Goal: Information Seeking & Learning: Learn about a topic

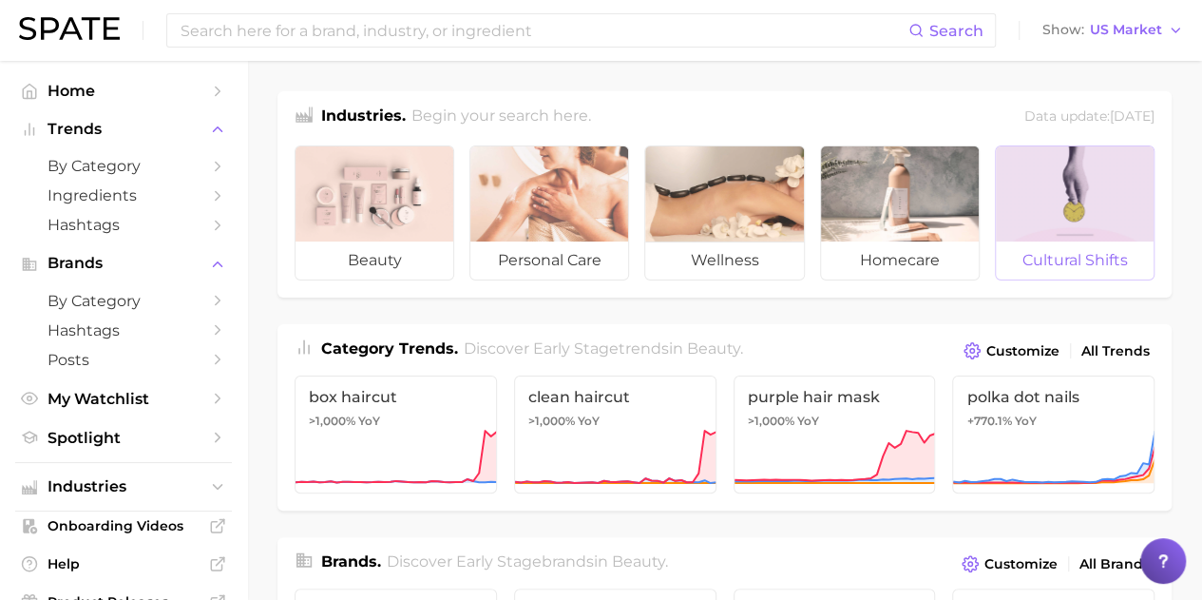
click at [1110, 214] on div at bounding box center [1075, 193] width 158 height 95
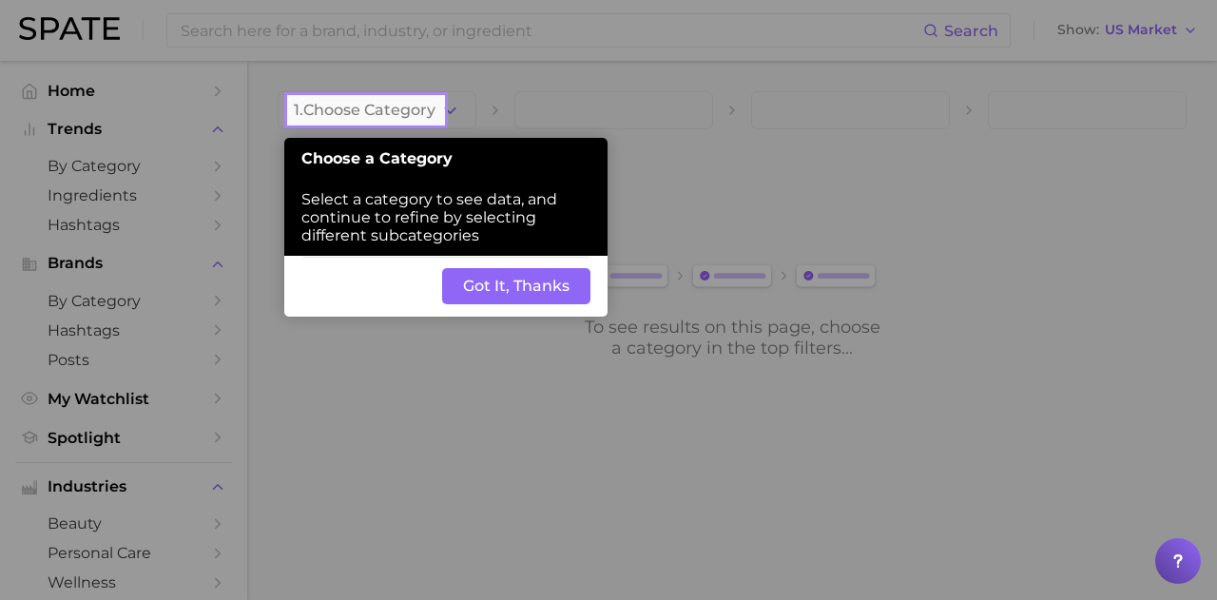
click at [450, 115] on div at bounding box center [830, 300] width 774 height 600
click at [484, 290] on button "Got It, Thanks" at bounding box center [516, 286] width 148 height 36
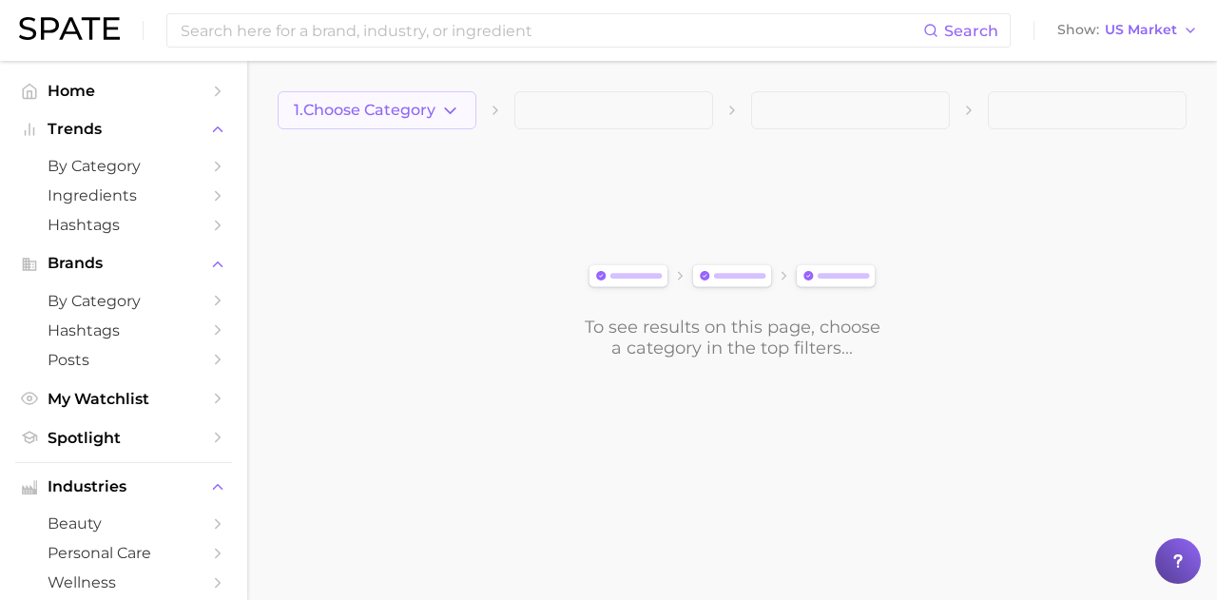
click at [454, 109] on icon "button" at bounding box center [450, 111] width 20 height 20
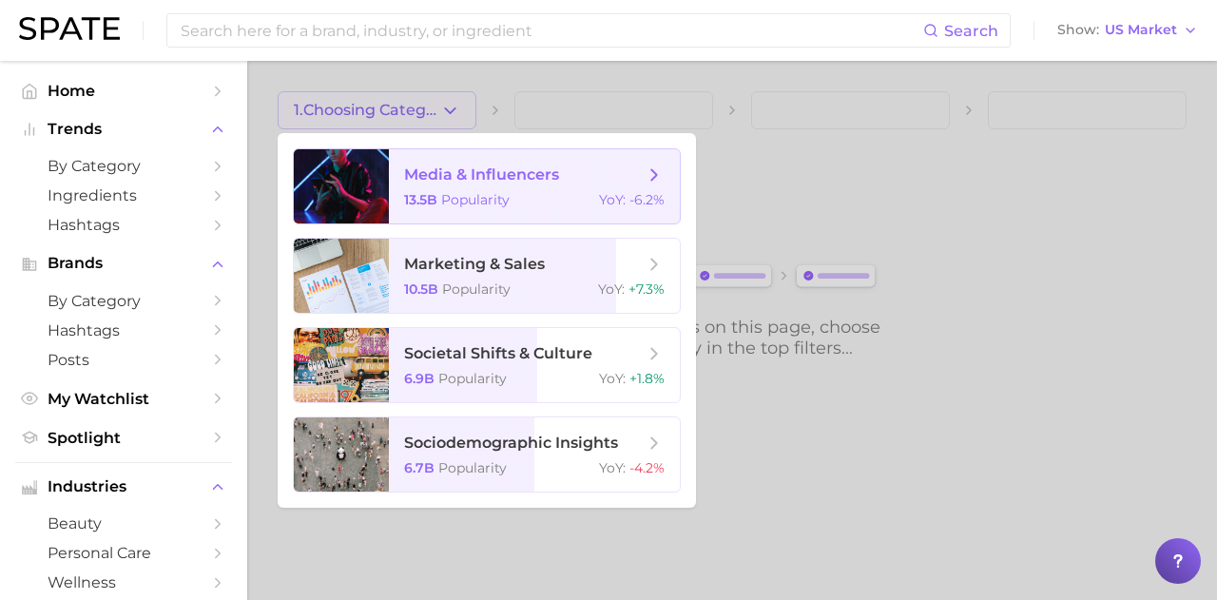
click at [470, 172] on span "media & influencers" at bounding box center [481, 174] width 155 height 18
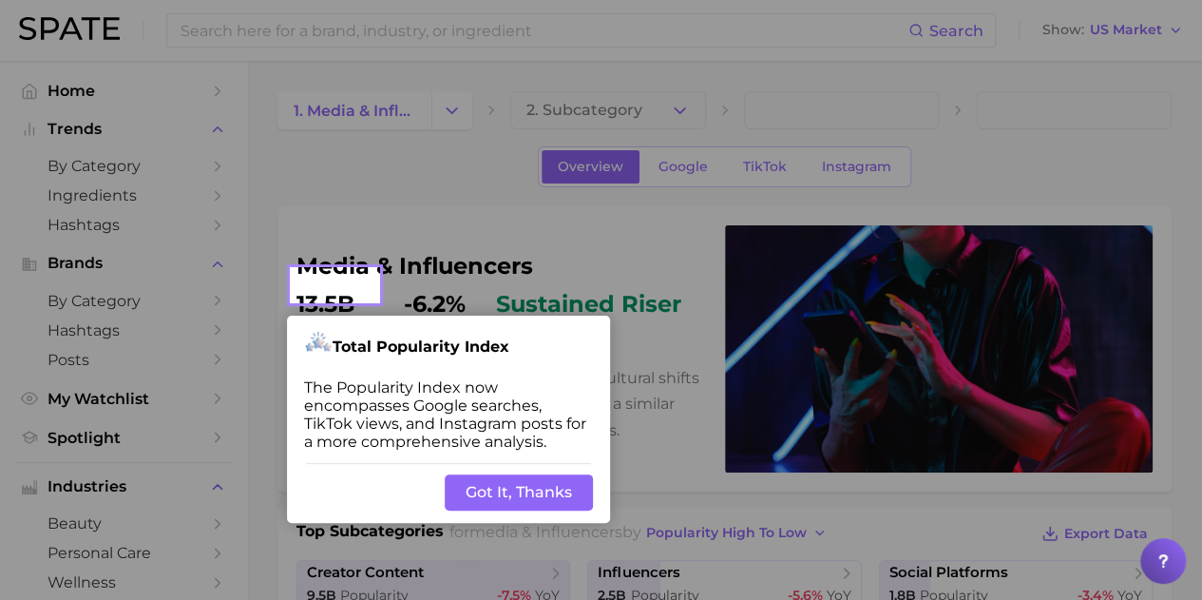
click at [530, 489] on div "Back Got It, Thanks" at bounding box center [448, 492] width 323 height 61
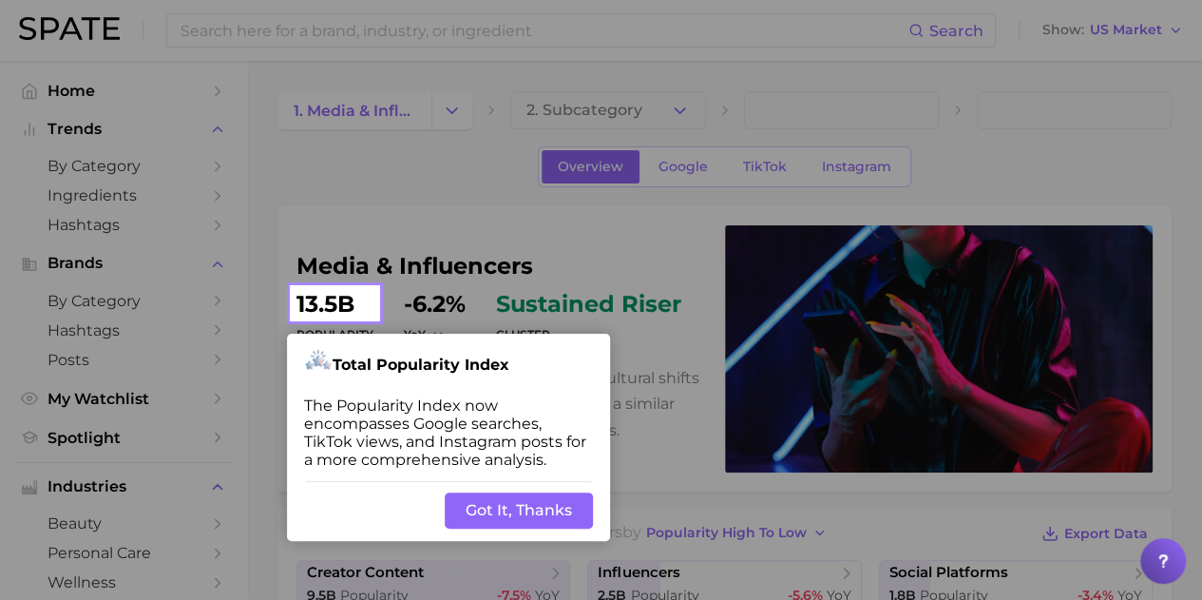
click at [519, 514] on button "Got It, Thanks" at bounding box center [519, 510] width 148 height 36
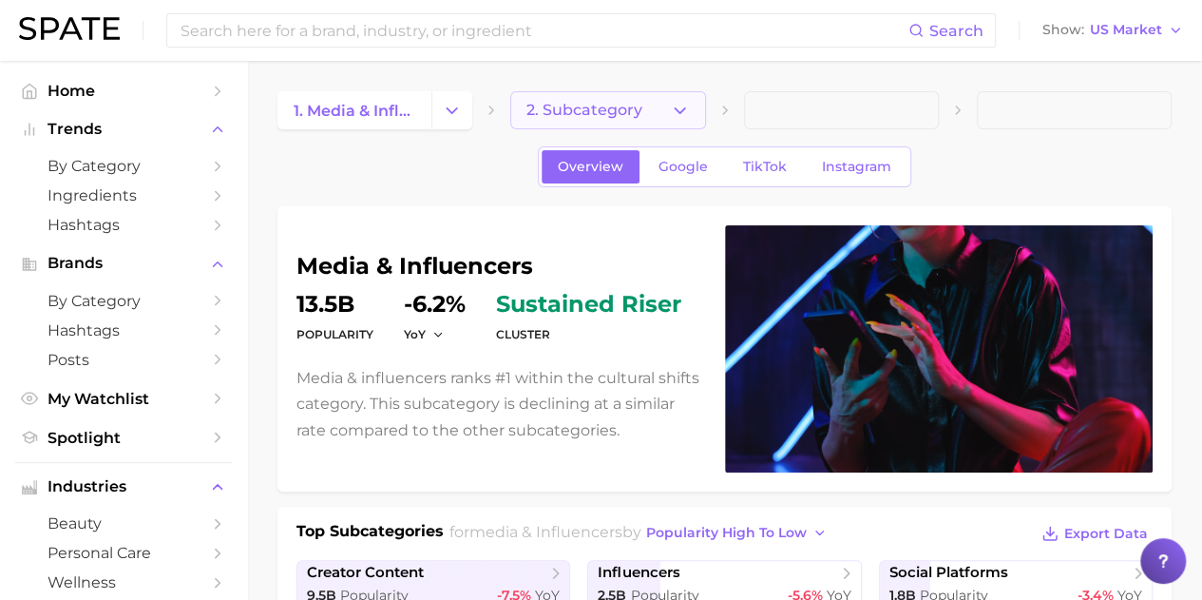
click at [685, 111] on icon "button" at bounding box center [680, 111] width 20 height 20
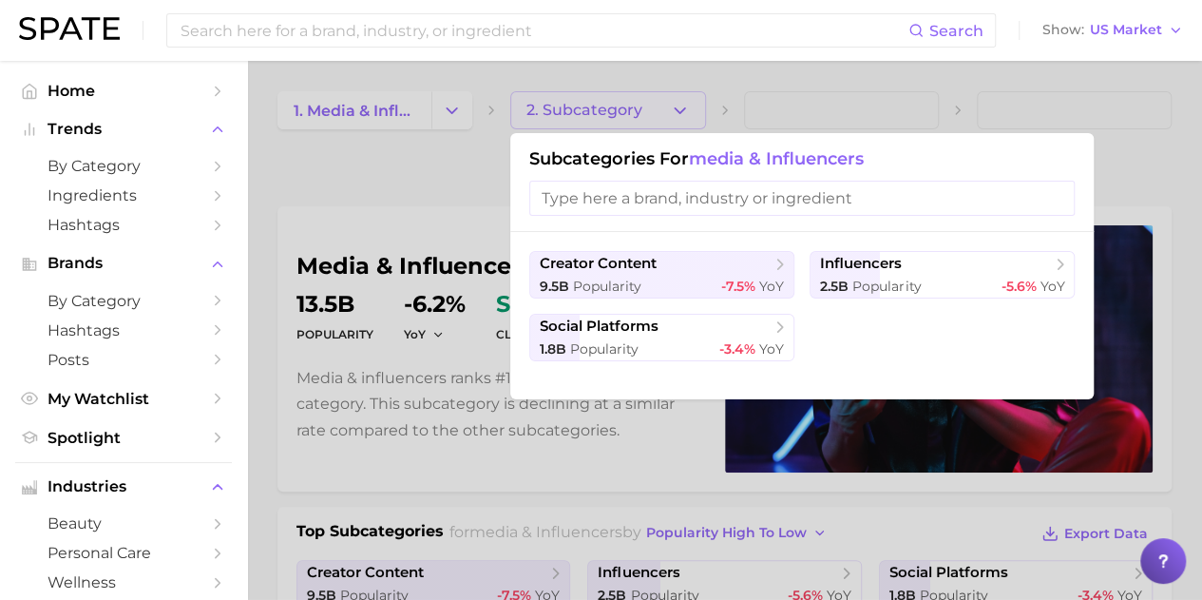
click at [367, 207] on div at bounding box center [601, 300] width 1202 height 600
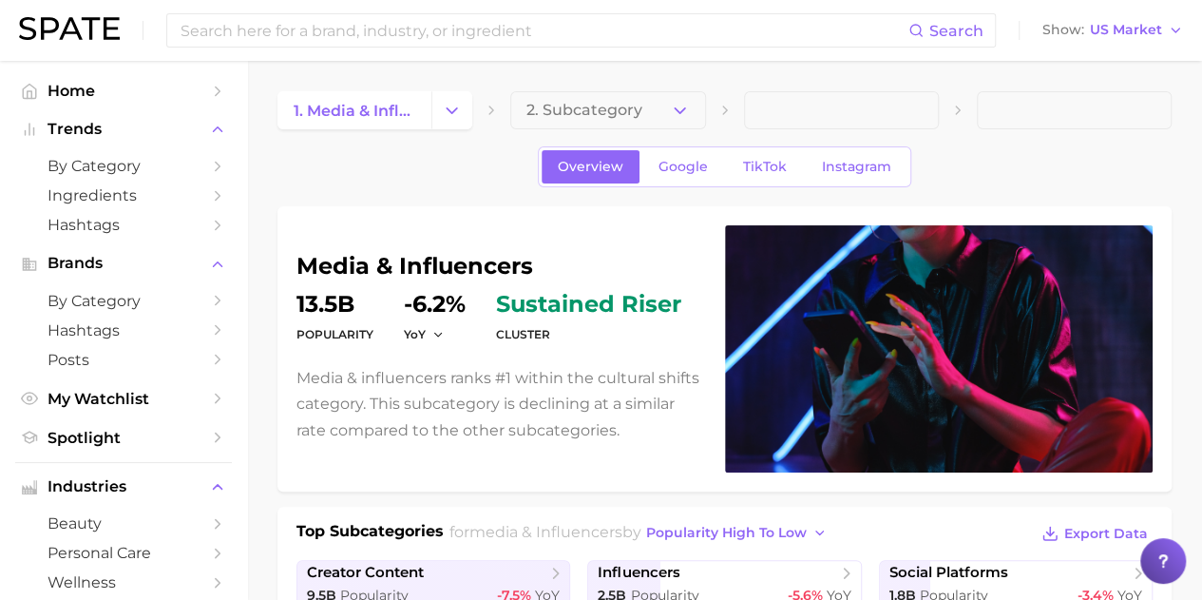
drag, startPoint x: 367, startPoint y: 207, endPoint x: 311, endPoint y: 179, distance: 62.9
click at [311, 179] on div "Overview Google TikTok Instagram" at bounding box center [725, 166] width 894 height 41
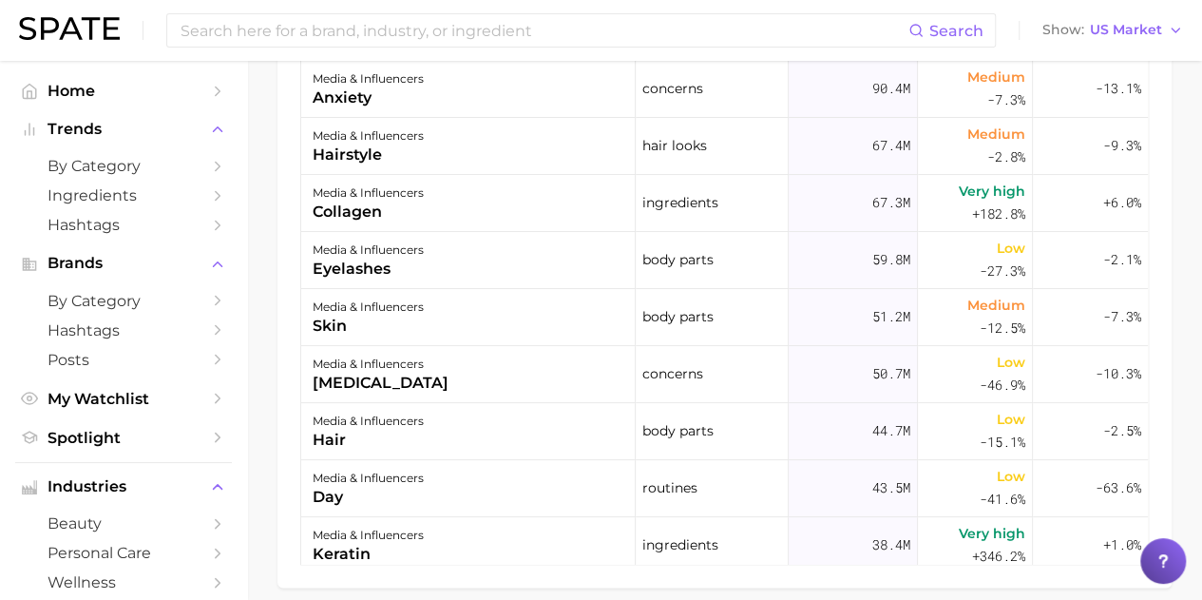
scroll to position [950, 0]
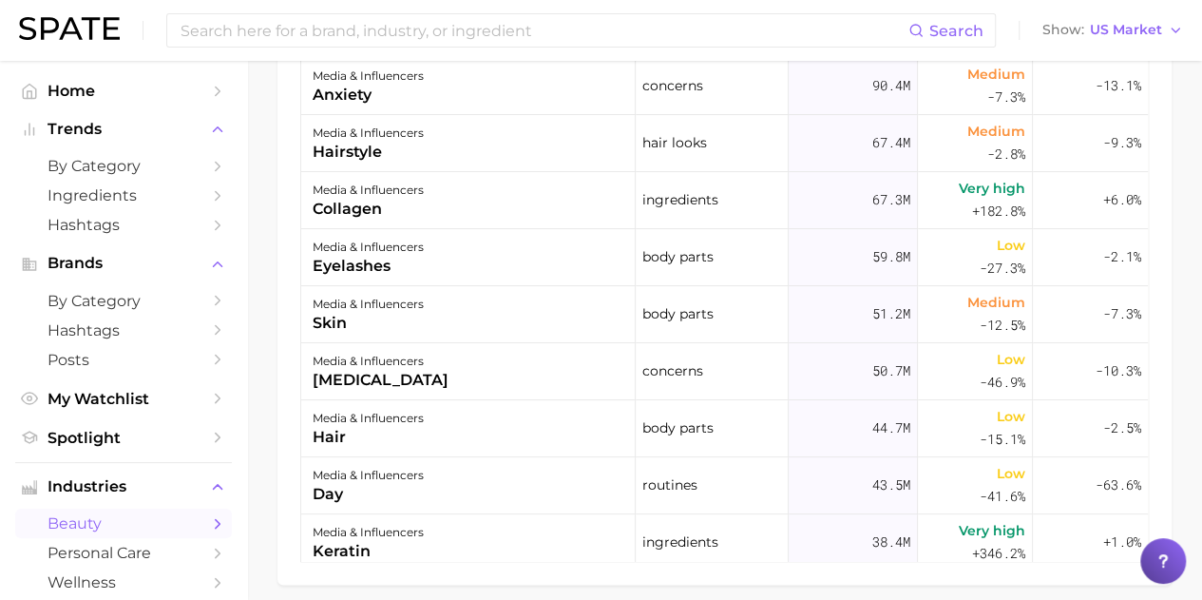
click at [209, 524] on icon "Sidebar" at bounding box center [217, 523] width 17 height 17
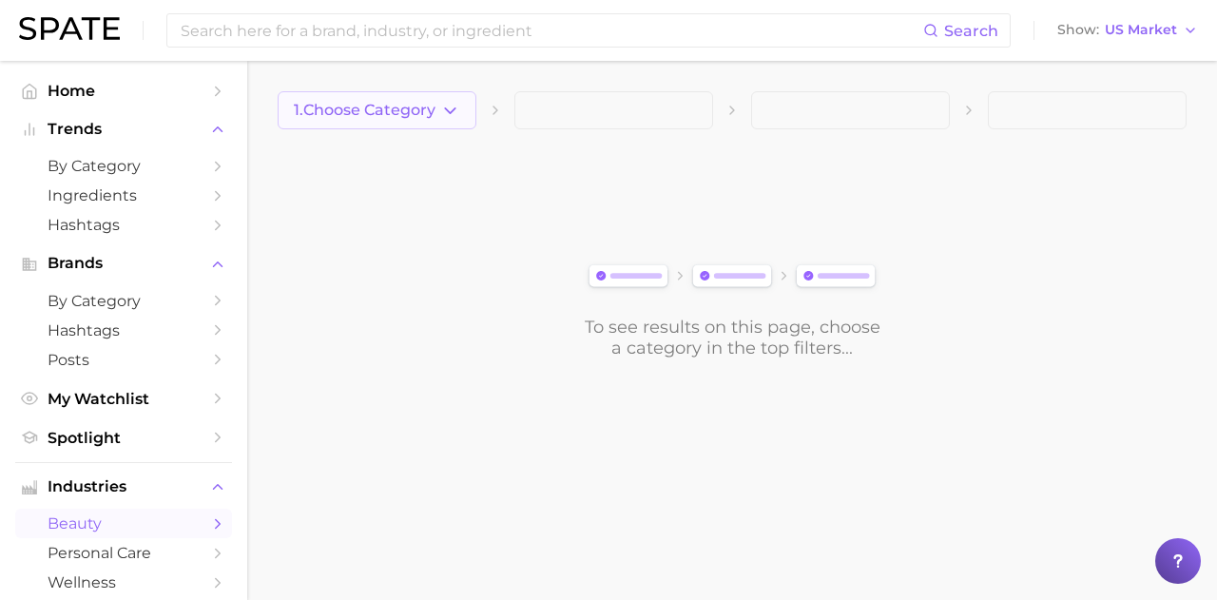
click at [462, 108] on button "1. Choose Category" at bounding box center [377, 110] width 199 height 38
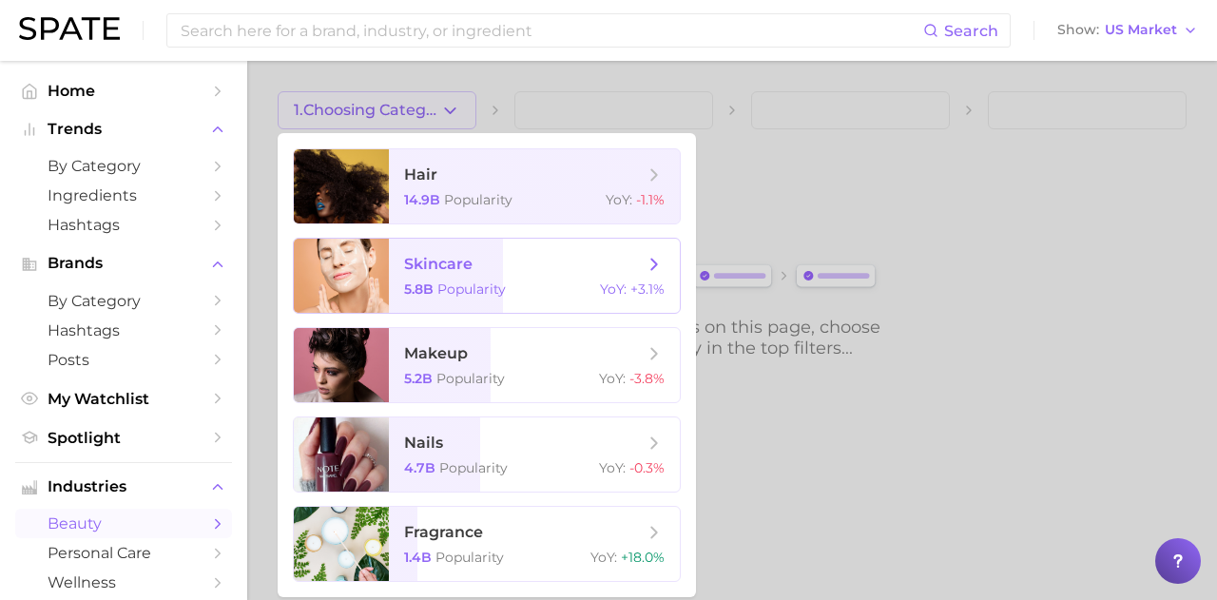
click at [573, 272] on span "skincare" at bounding box center [524, 264] width 240 height 21
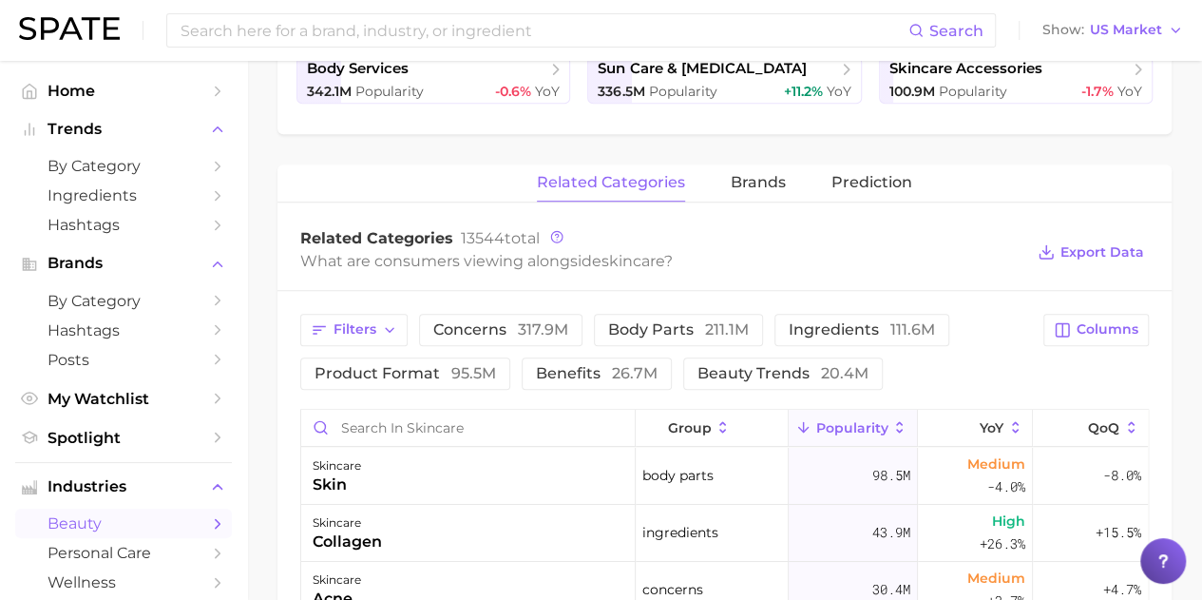
scroll to position [572, 0]
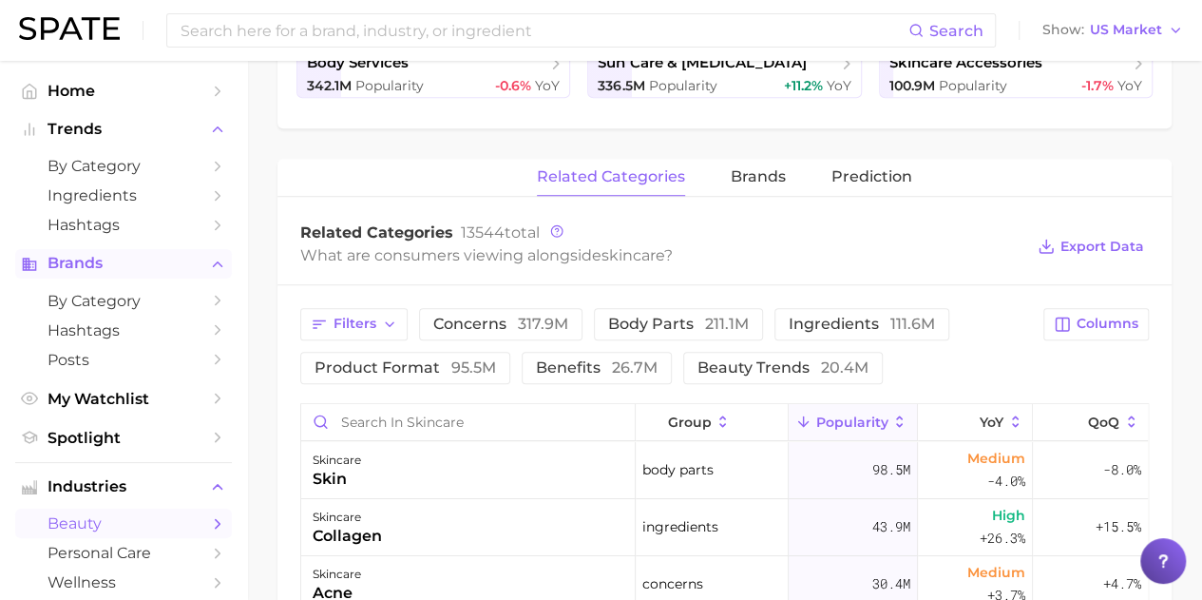
click at [99, 259] on span "Brands" at bounding box center [124, 263] width 152 height 17
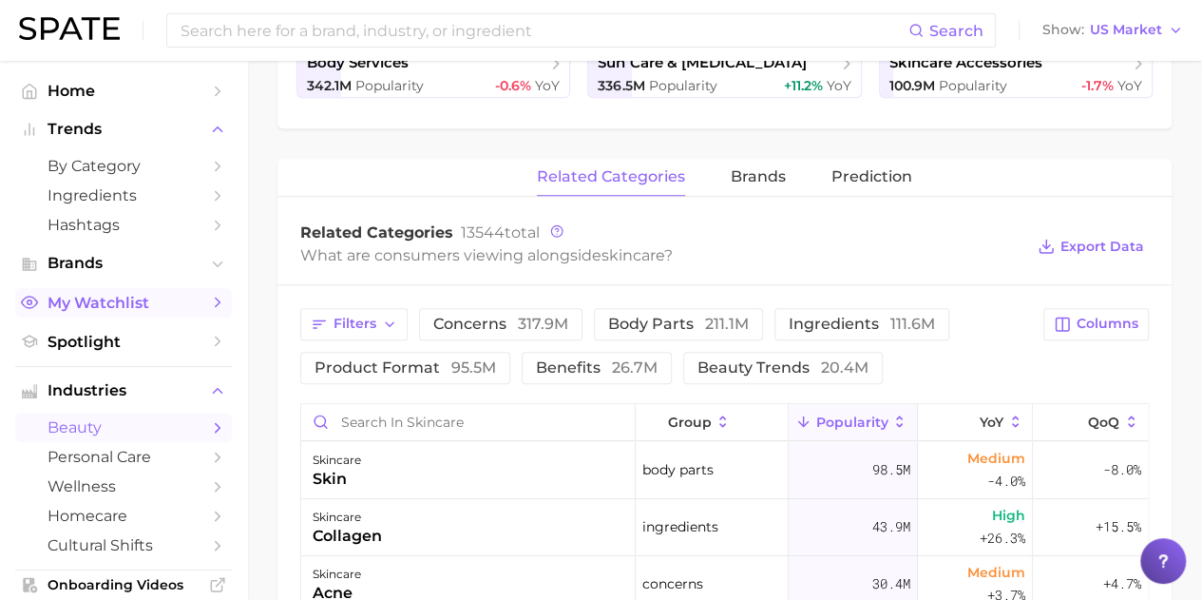
click at [110, 299] on span "My Watchlist" at bounding box center [124, 303] width 152 height 18
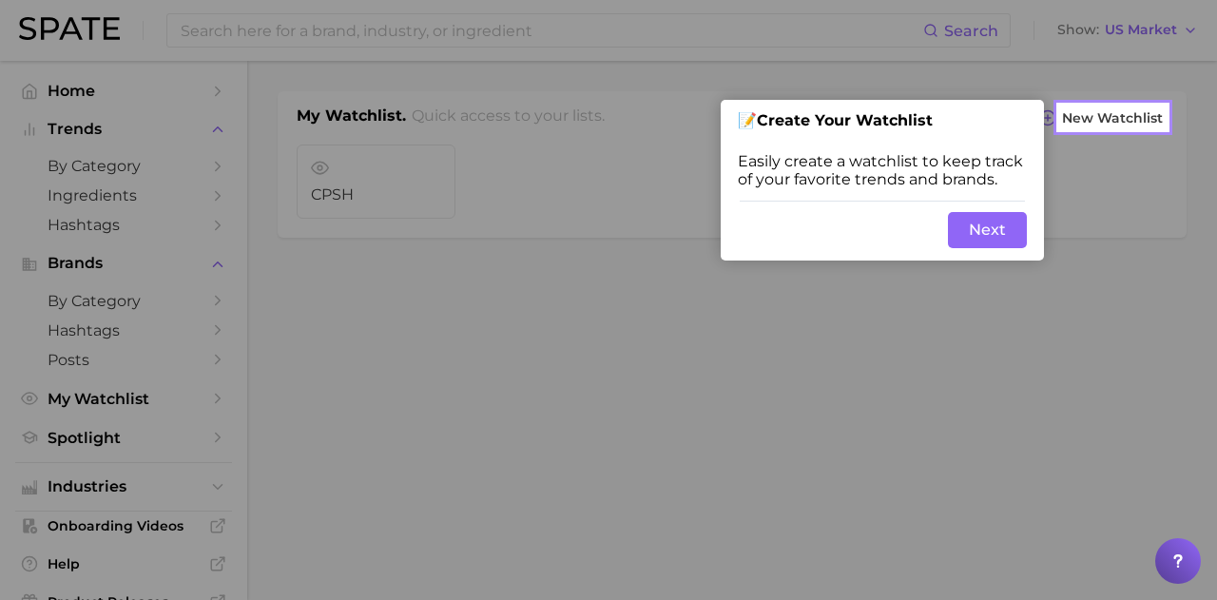
click at [1027, 225] on div "Skip Back Next" at bounding box center [881, 230] width 323 height 61
click at [386, 176] on div at bounding box center [529, 300] width 1058 height 600
click at [995, 235] on button "Next" at bounding box center [987, 230] width 79 height 36
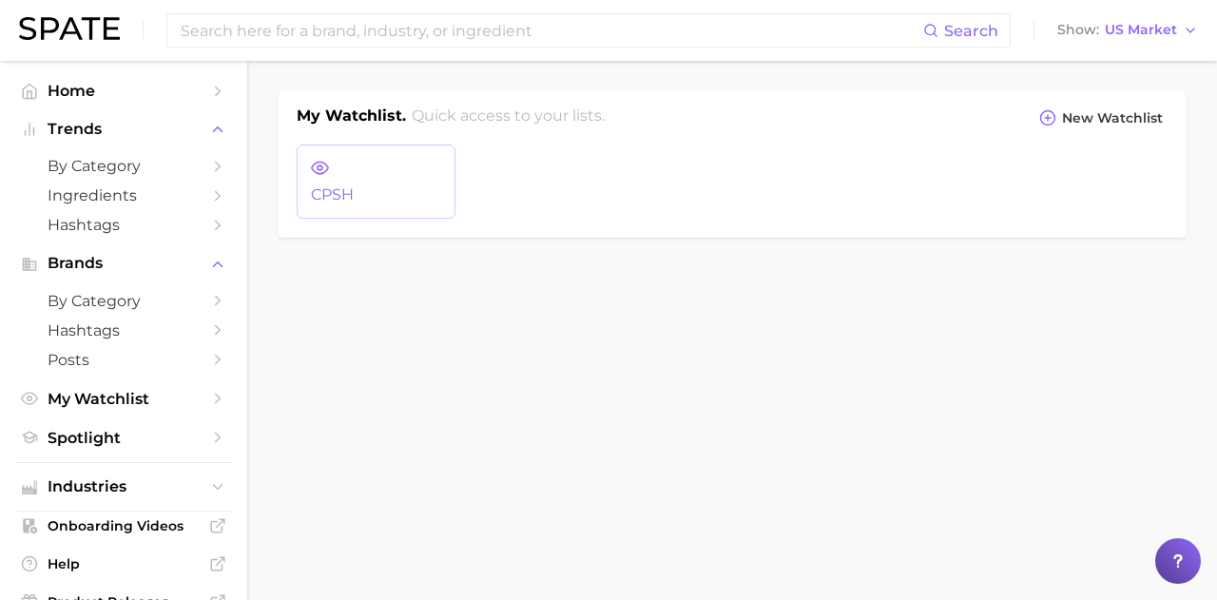
click at [397, 169] on link "CPSH" at bounding box center [376, 181] width 159 height 74
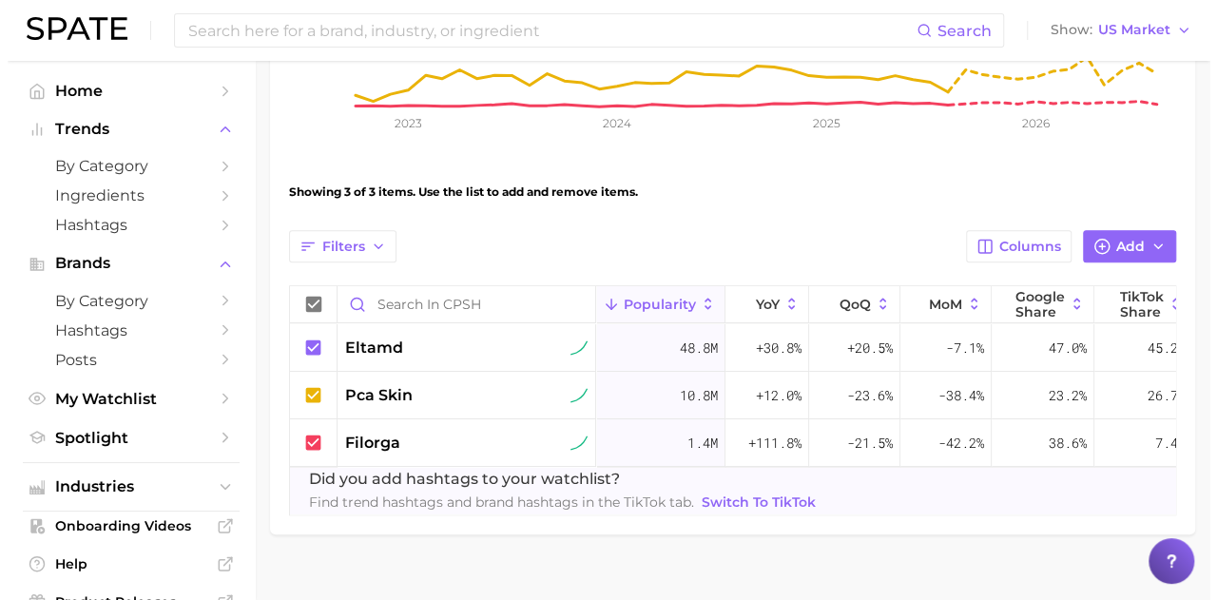
scroll to position [515, 0]
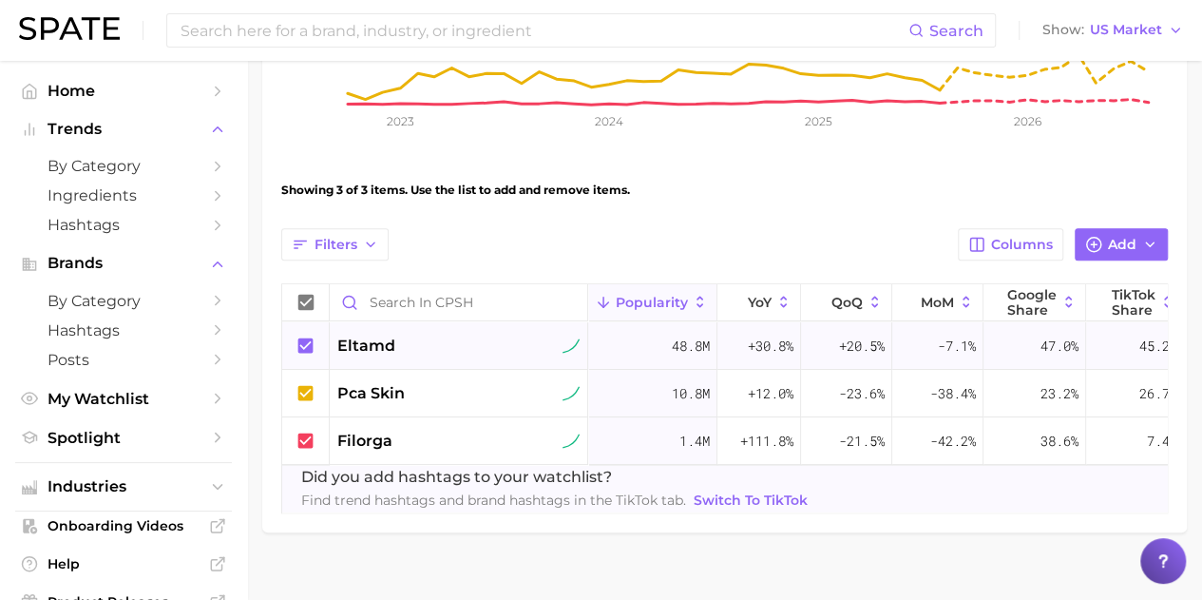
click at [388, 353] on span "eltamd" at bounding box center [366, 346] width 58 height 23
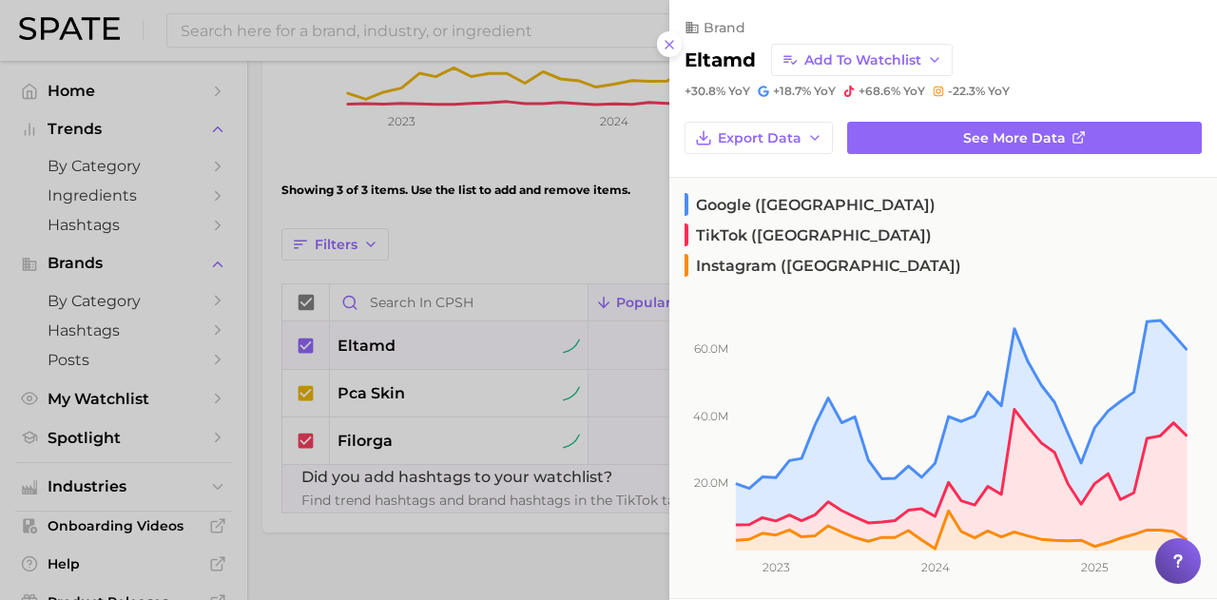
drag, startPoint x: 802, startPoint y: 32, endPoint x: 688, endPoint y: 35, distance: 114.1
click at [688, 35] on div "brand eltamd Add to Watchlist +30.8% YoY +18.7% YoY +68.6% YoY -22.3% YoY" at bounding box center [942, 49] width 547 height 99
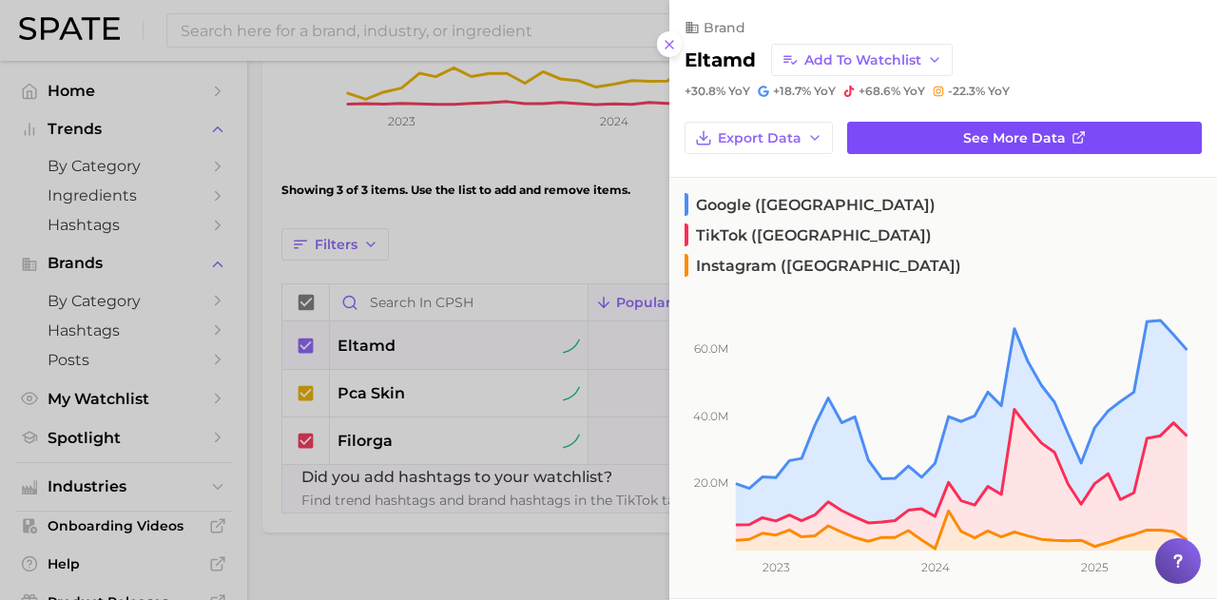
click at [963, 140] on span "See more data" at bounding box center [1014, 138] width 103 height 16
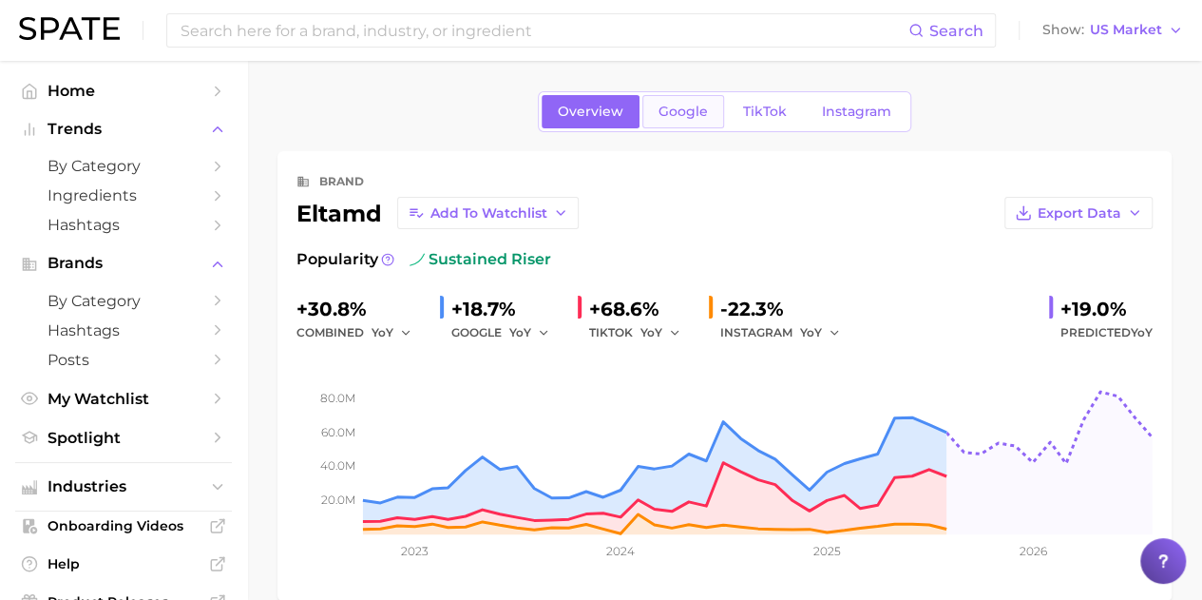
click at [696, 114] on span "Google" at bounding box center [683, 112] width 49 height 16
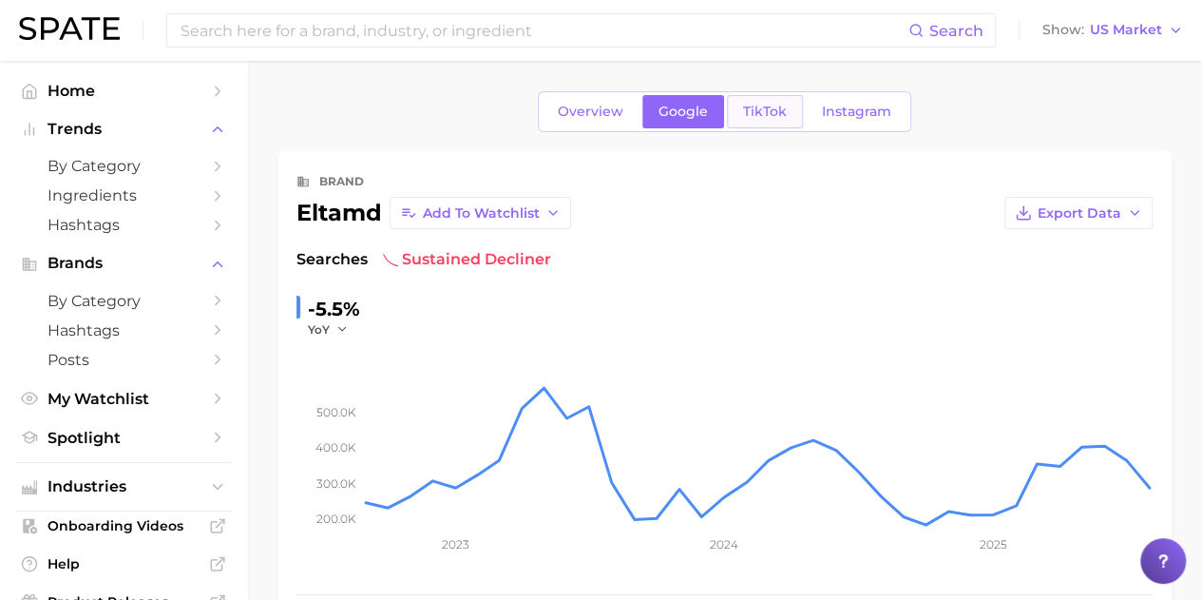
click at [760, 100] on link "TikTok" at bounding box center [765, 111] width 76 height 33
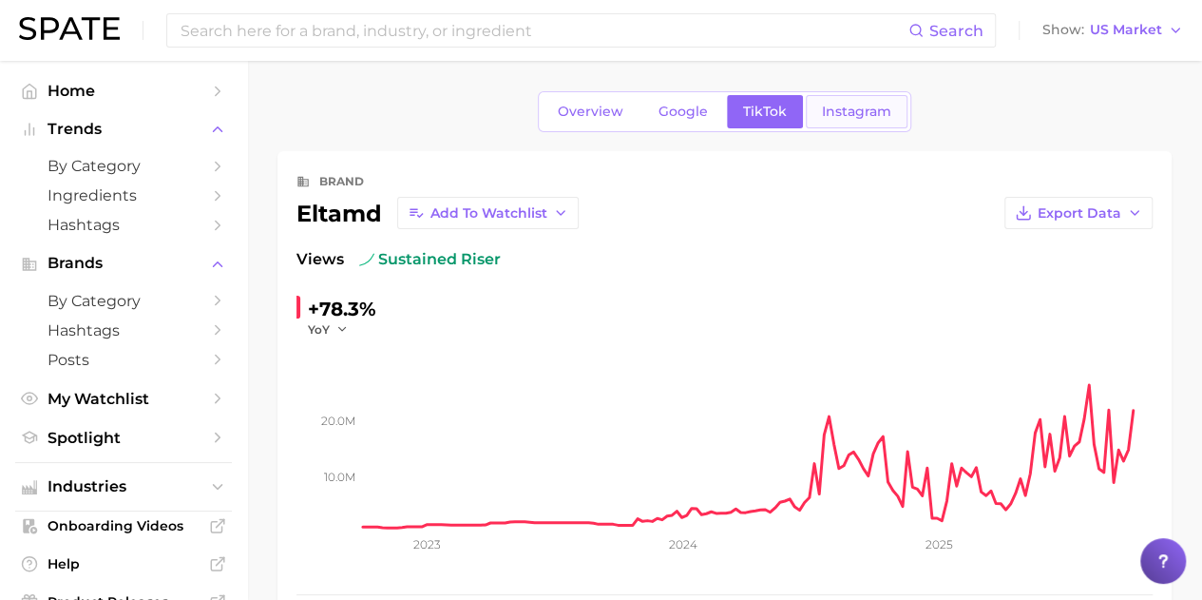
click at [880, 100] on link "Instagram" at bounding box center [857, 111] width 102 height 33
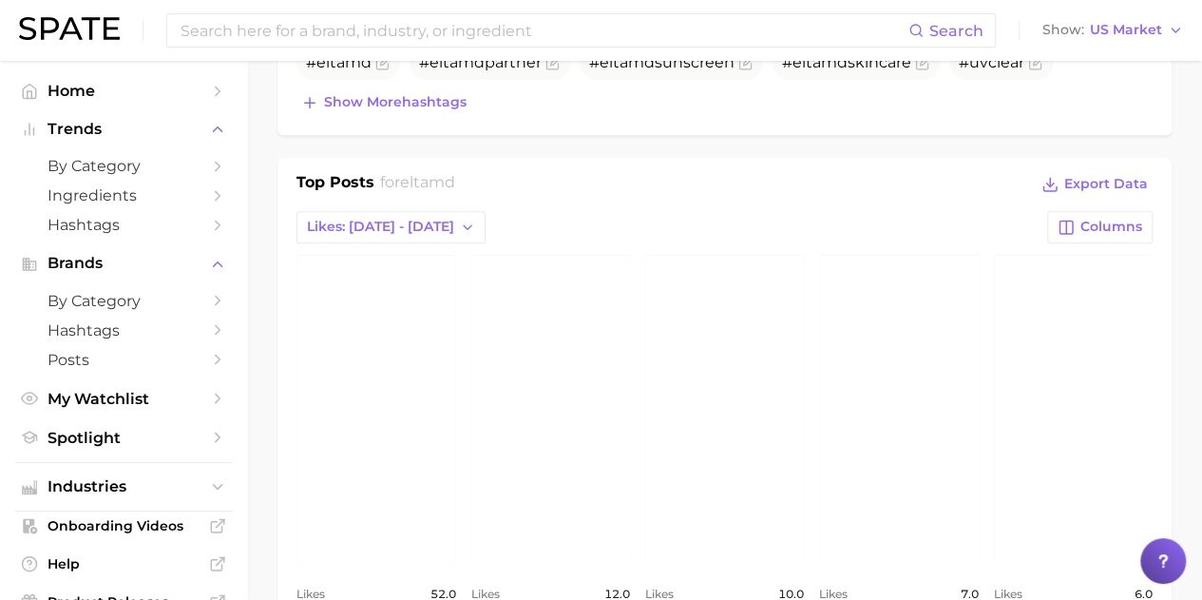
scroll to position [696, 0]
click at [452, 229] on button "Likes: [DATE] - [DATE]" at bounding box center [391, 225] width 189 height 32
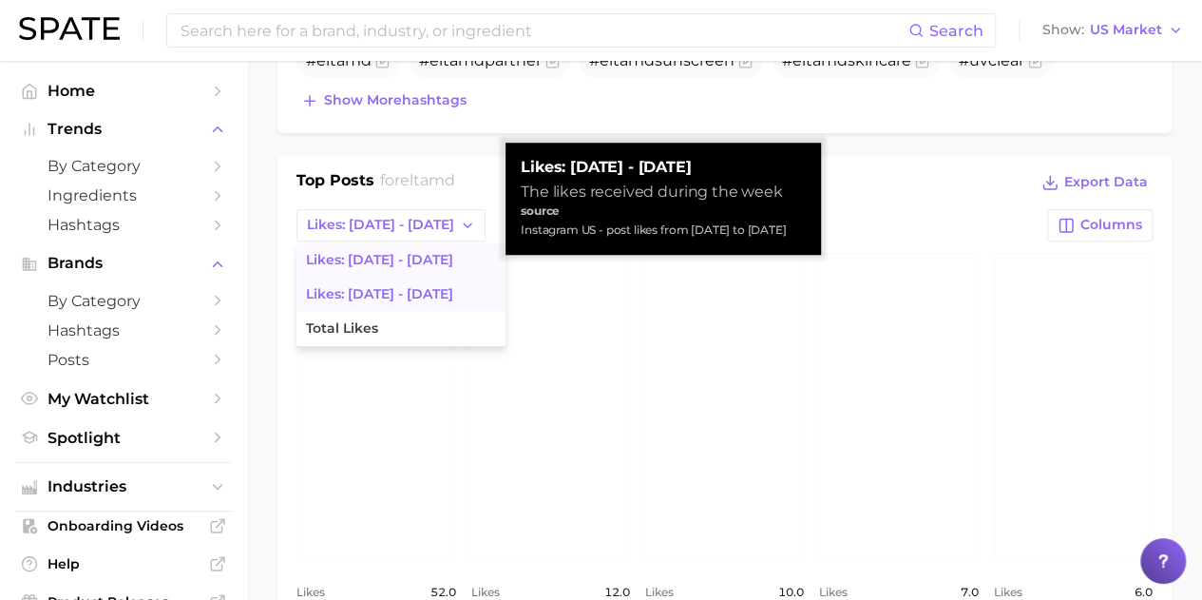
click at [427, 286] on button "Likes: [DATE] - [DATE]" at bounding box center [401, 295] width 209 height 34
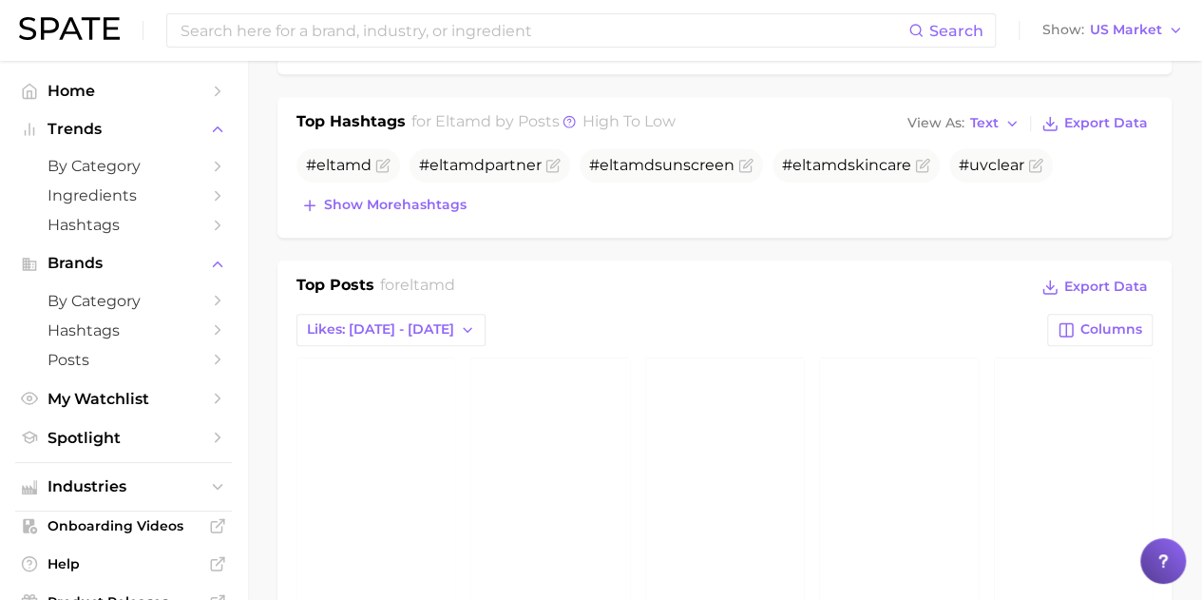
scroll to position [615, 0]
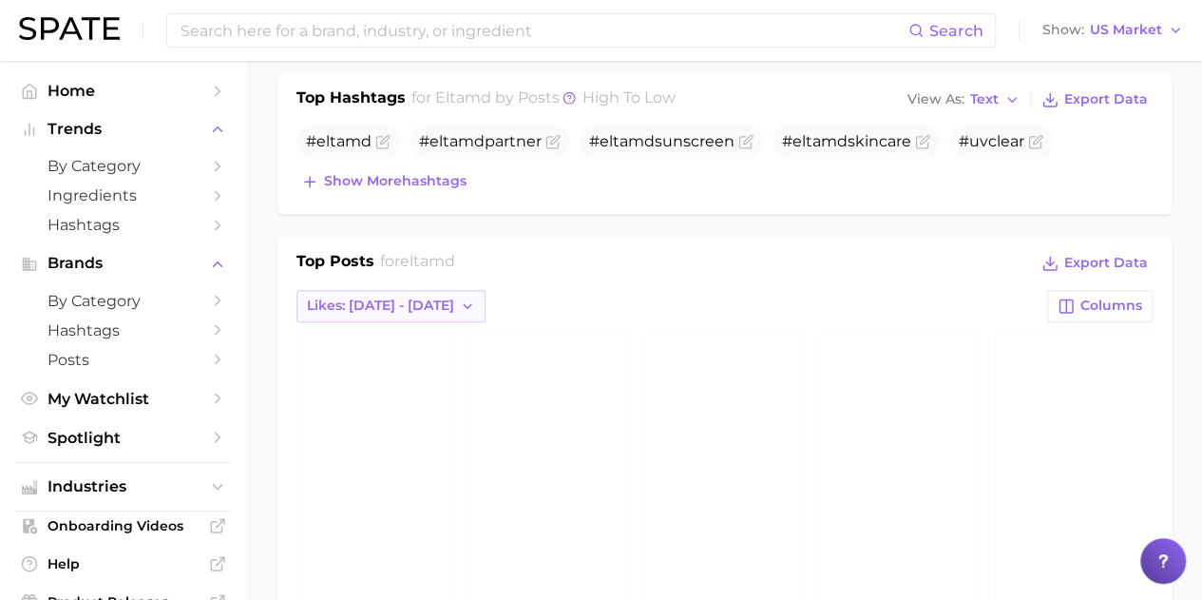
click at [460, 298] on icon "button" at bounding box center [467, 305] width 15 height 15
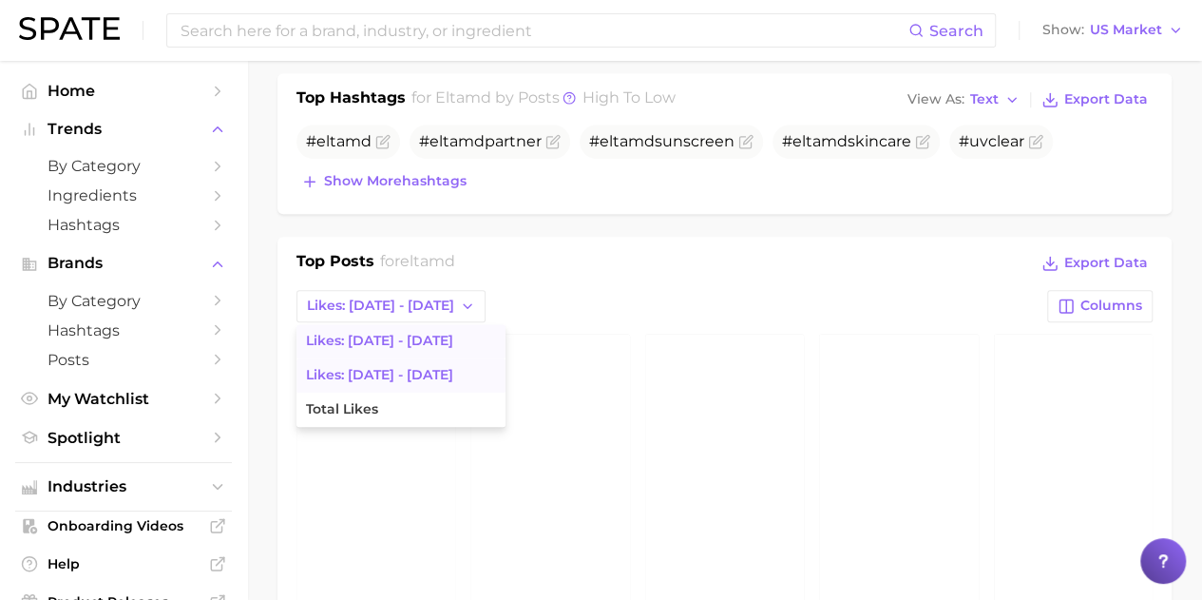
click at [422, 333] on span "Likes: [DATE] - [DATE]" at bounding box center [379, 341] width 147 height 16
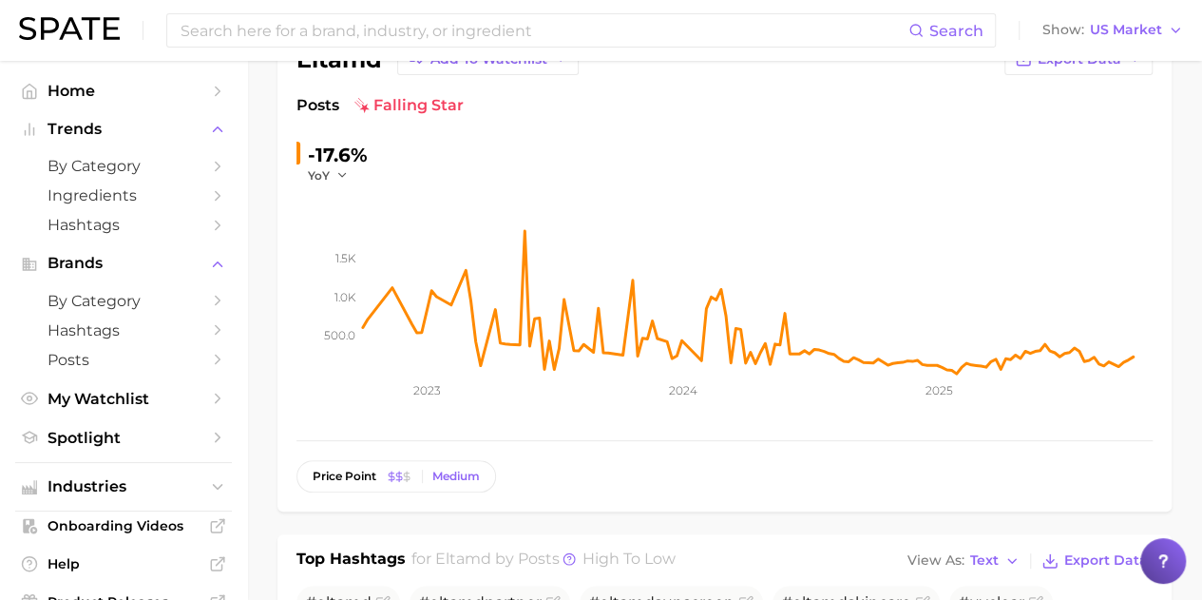
scroll to position [0, 0]
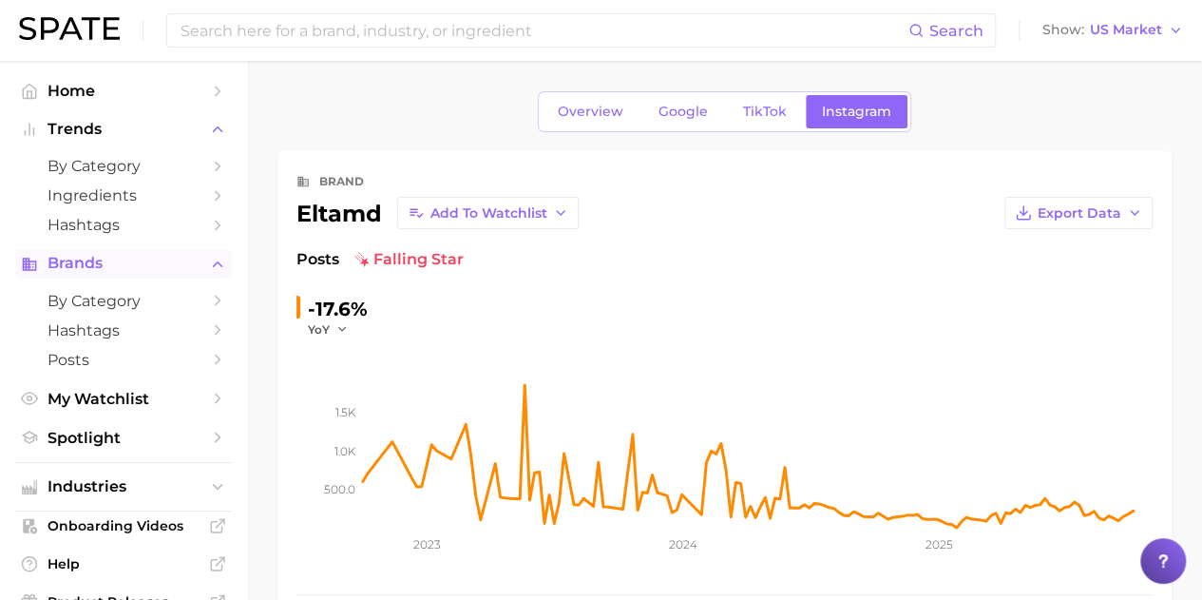
click at [97, 269] on span "Brands" at bounding box center [124, 263] width 152 height 17
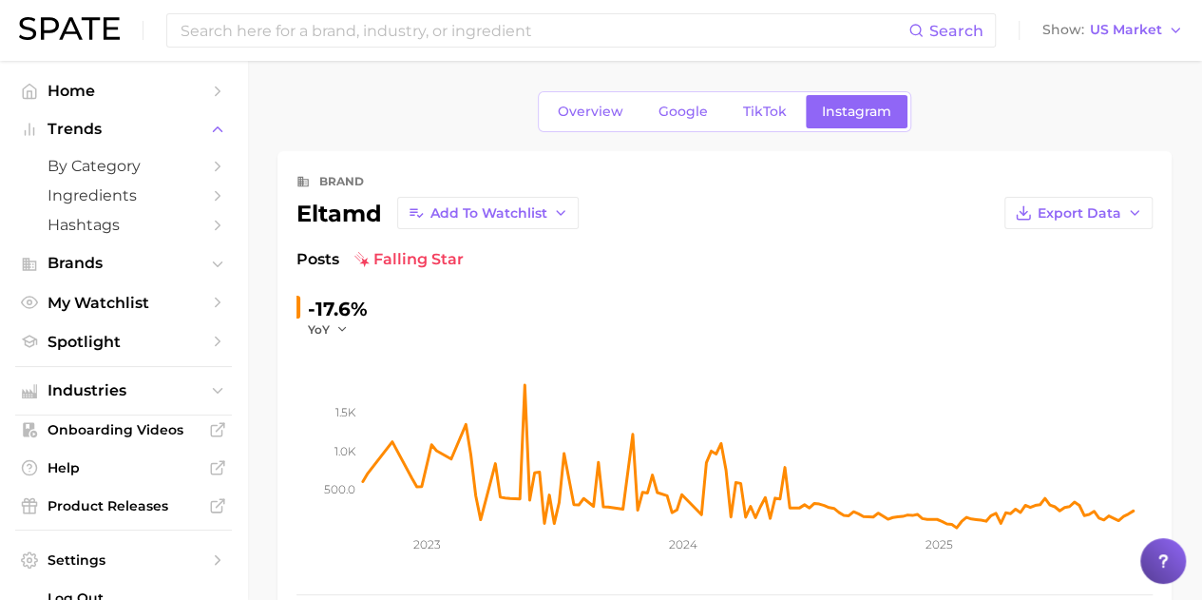
scroll to position [47, 0]
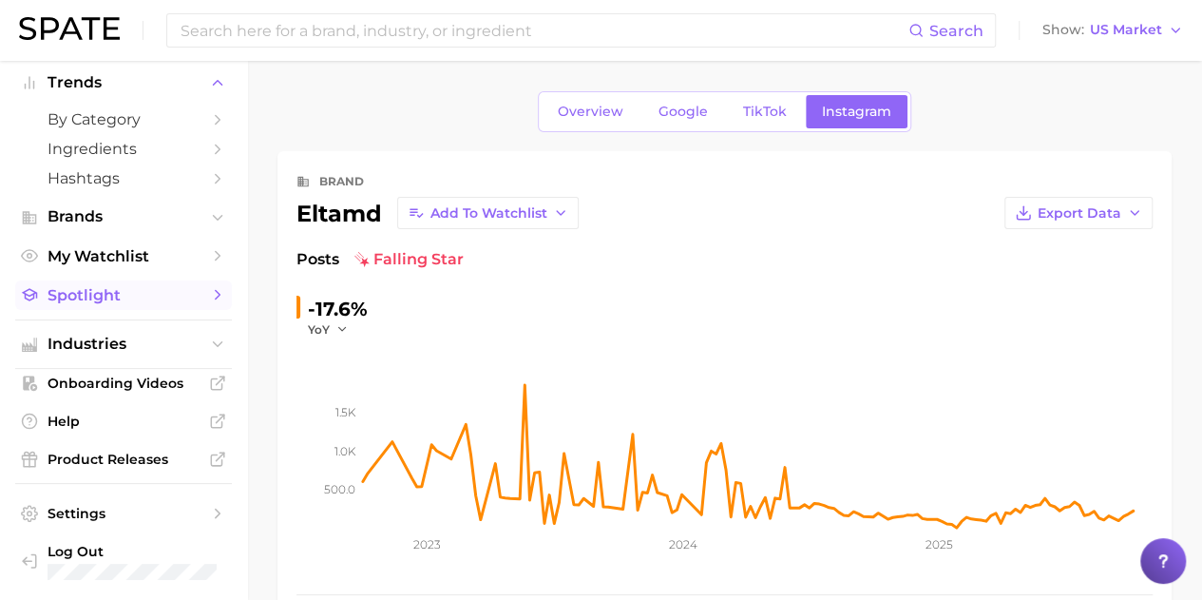
click at [209, 295] on icon "Sidebar" at bounding box center [217, 294] width 17 height 17
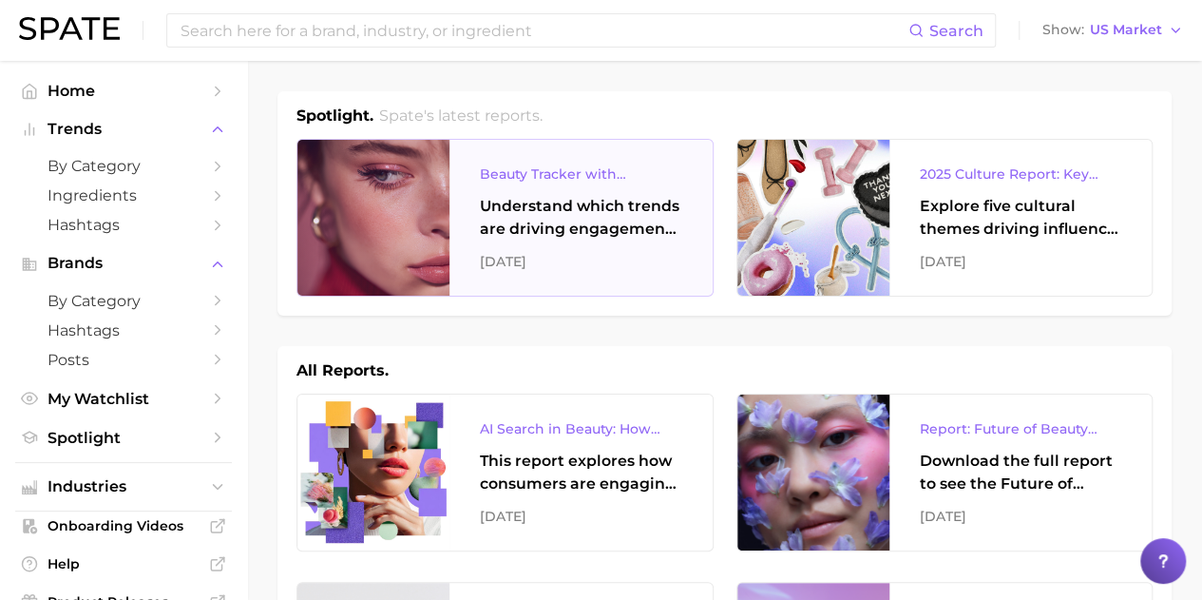
click at [590, 237] on div "Understand which trends are driving engagement across platforms in the skin, ha…" at bounding box center [581, 218] width 202 height 46
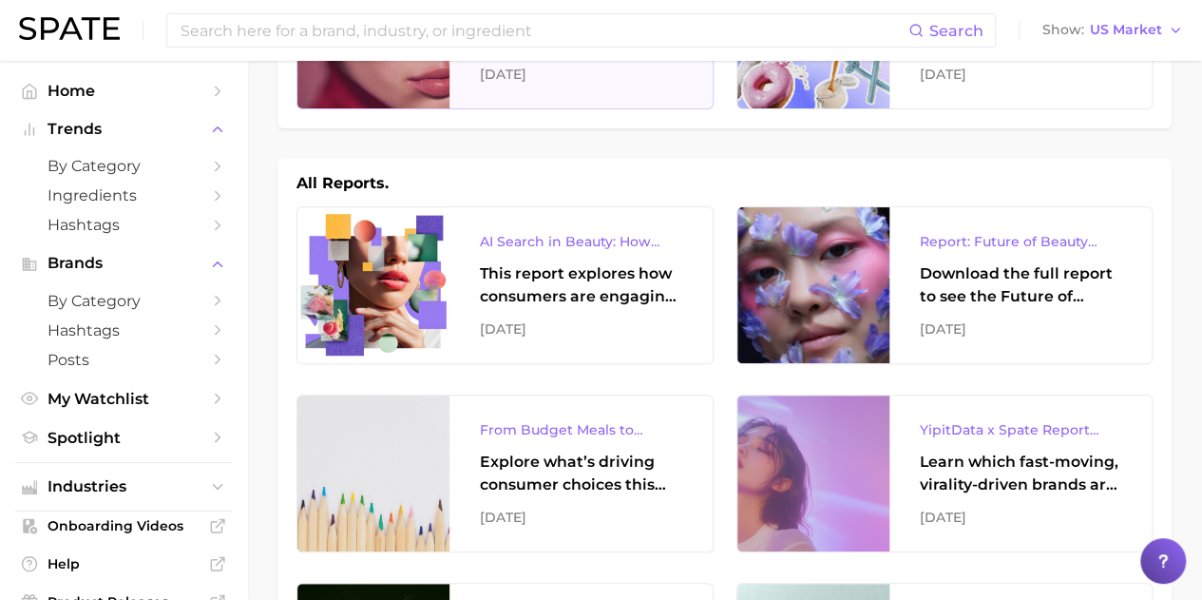
scroll to position [190, 0]
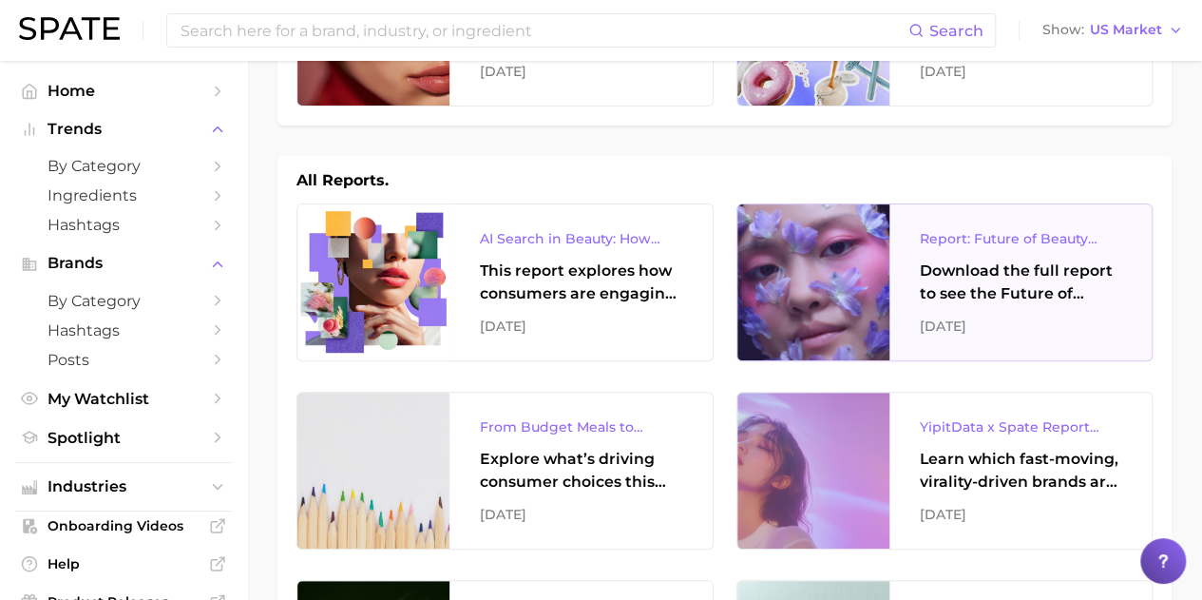
click at [1032, 284] on div "Download the full report to see the Future of Beauty trends we unpacked during …" at bounding box center [1021, 282] width 202 height 46
